Goal: Information Seeking & Learning: Learn about a topic

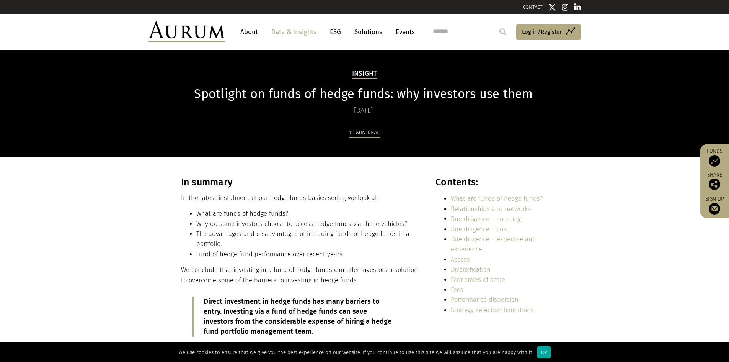
click at [255, 225] on li "Why do some investors choose to access hedge funds via these vehicles?" at bounding box center [307, 224] width 223 height 10
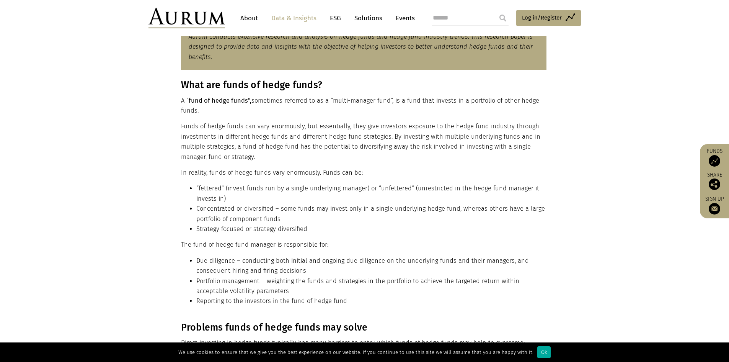
scroll to position [459, 0]
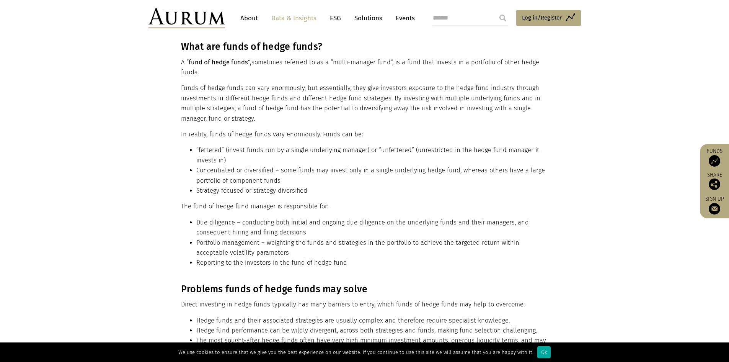
click at [357, 270] on div "What are funds of hedge funds? A “ fund of hedge funds”, sometimes referred to …" at bounding box center [364, 157] width 366 height 233
click at [362, 265] on li "Reporting to the investors in the fund of hedge fund" at bounding box center [371, 263] width 350 height 10
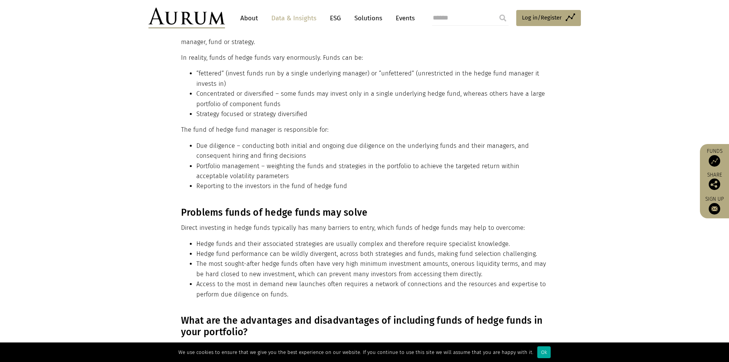
scroll to position [574, 0]
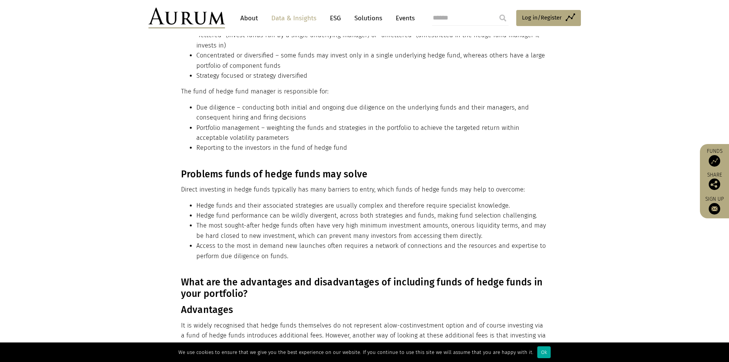
click at [343, 260] on li "Access to the most in demand new launches often requires a network of connectio…" at bounding box center [371, 251] width 350 height 20
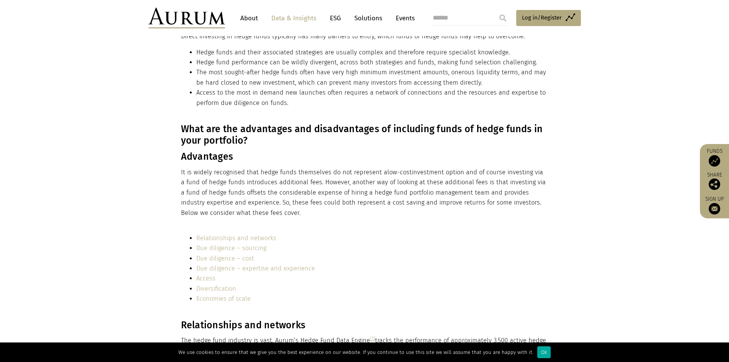
scroll to position [766, 0]
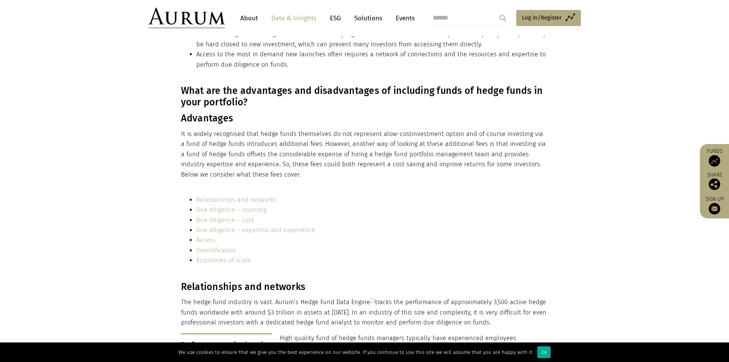
click at [448, 184] on section "What are the advantages and disadvantages of including funds of hedge funds in …" at bounding box center [364, 137] width 729 height 104
click at [438, 172] on p "It is widely recognised that hedge funds themselves do not represent a low-cost…" at bounding box center [364, 154] width 366 height 51
drag, startPoint x: 269, startPoint y: 176, endPoint x: 178, endPoint y: 85, distance: 128.3
click at [178, 85] on div "What are the advantages and disadvantages of including funds of hedge funds in …" at bounding box center [364, 132] width 383 height 95
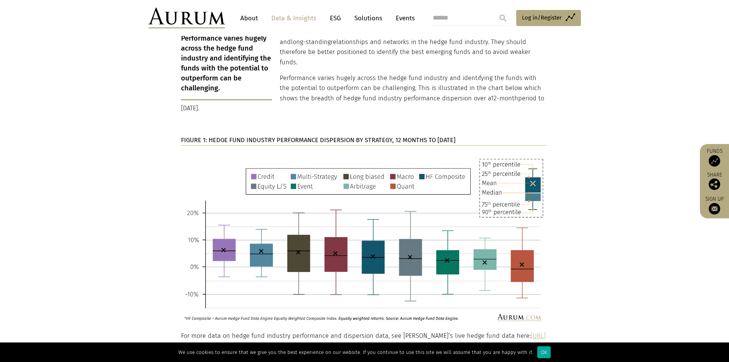
scroll to position [1110, 0]
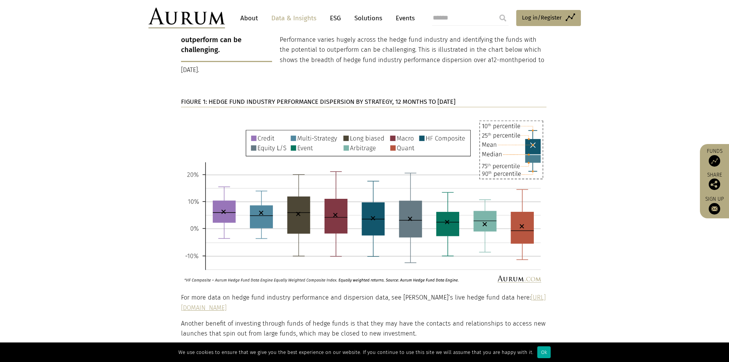
click at [614, 235] on section "Relationships and networks The hedge fund industry is vast. Aurum’s Hedge Fund …" at bounding box center [364, 142] width 729 height 412
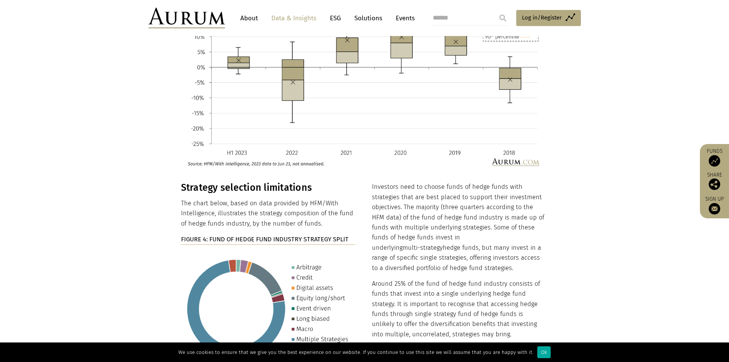
scroll to position [2947, 0]
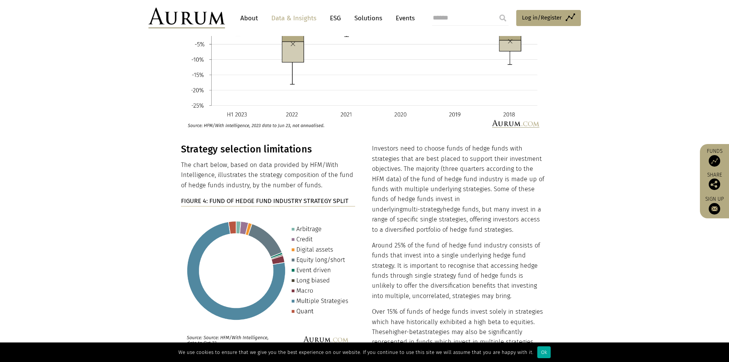
click at [543, 251] on p "Around 25% of the fund of hedge fund industry consists of funds that invest int…" at bounding box center [459, 270] width 175 height 60
drag, startPoint x: 372, startPoint y: 223, endPoint x: 395, endPoint y: 225, distance: 23.5
click at [395, 240] on p "Around 25% of the fund of hedge fund industry consists of funds that invest int…" at bounding box center [459, 270] width 175 height 60
click at [477, 272] on p "Around 25% of the fund of hedge fund industry consists of funds that invest int…" at bounding box center [459, 270] width 175 height 60
click at [483, 262] on p "Around 25% of the fund of hedge fund industry consists of funds that invest int…" at bounding box center [459, 270] width 175 height 60
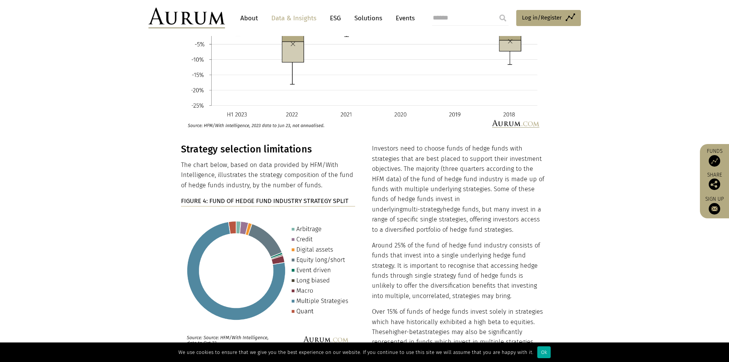
scroll to position [3024, 0]
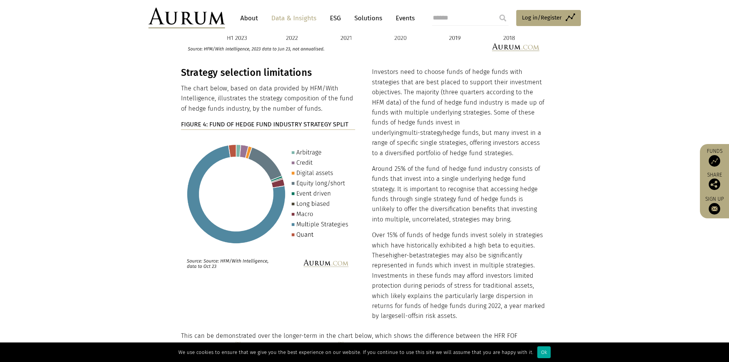
click at [494, 263] on p "Over 15% of funds of hedge funds invest solely in strategies which have histori…" at bounding box center [459, 275] width 175 height 91
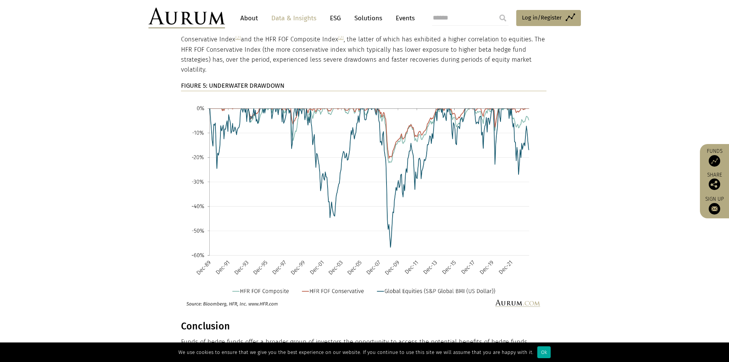
scroll to position [3292, 0]
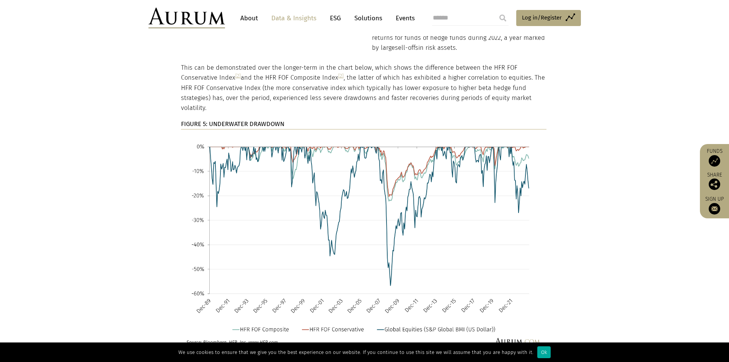
click at [455, 138] on img at bounding box center [364, 242] width 366 height 214
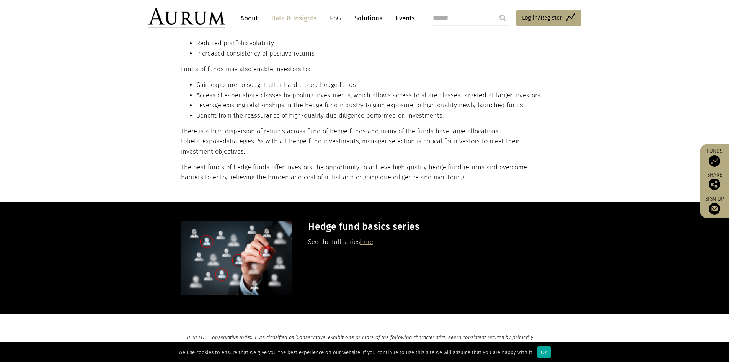
scroll to position [3713, 0]
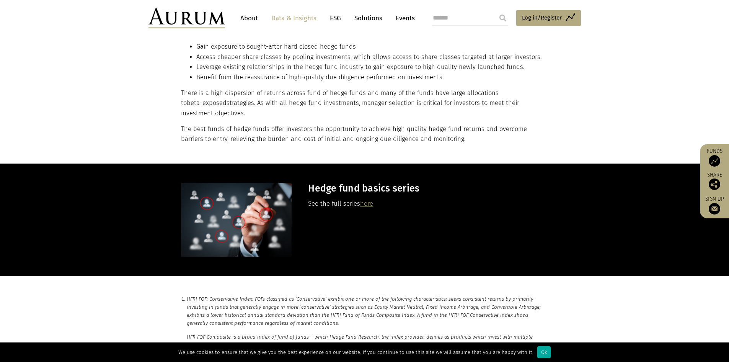
click at [136, 283] on section "HFRI FOF: Conservative Index: FOFs classified as ‘Conservative’ exhibit one or …" at bounding box center [364, 317] width 729 height 82
